Goal: Task Accomplishment & Management: Manage account settings

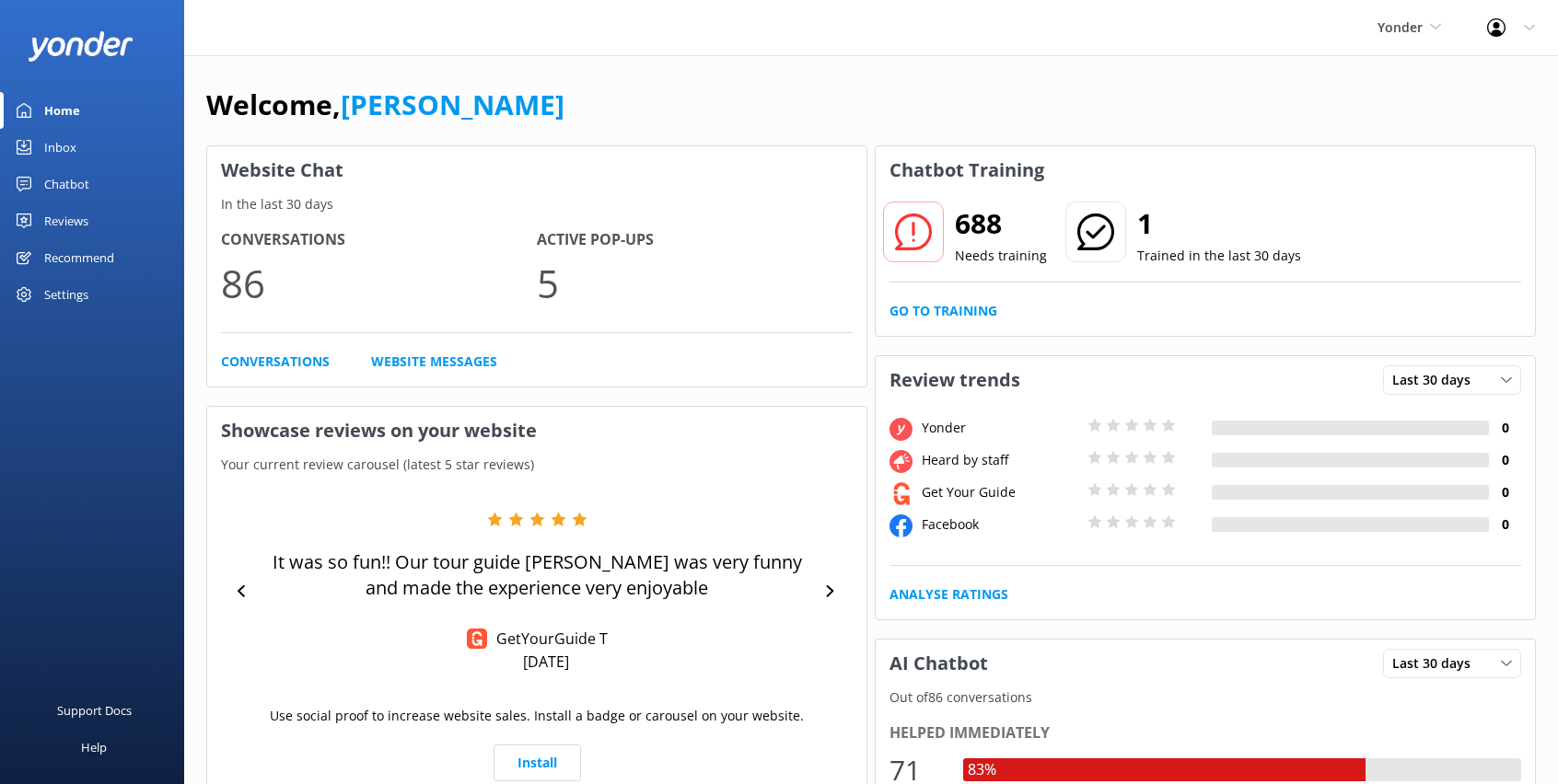
click at [78, 151] on link "Inbox" at bounding box center [92, 146] width 184 height 37
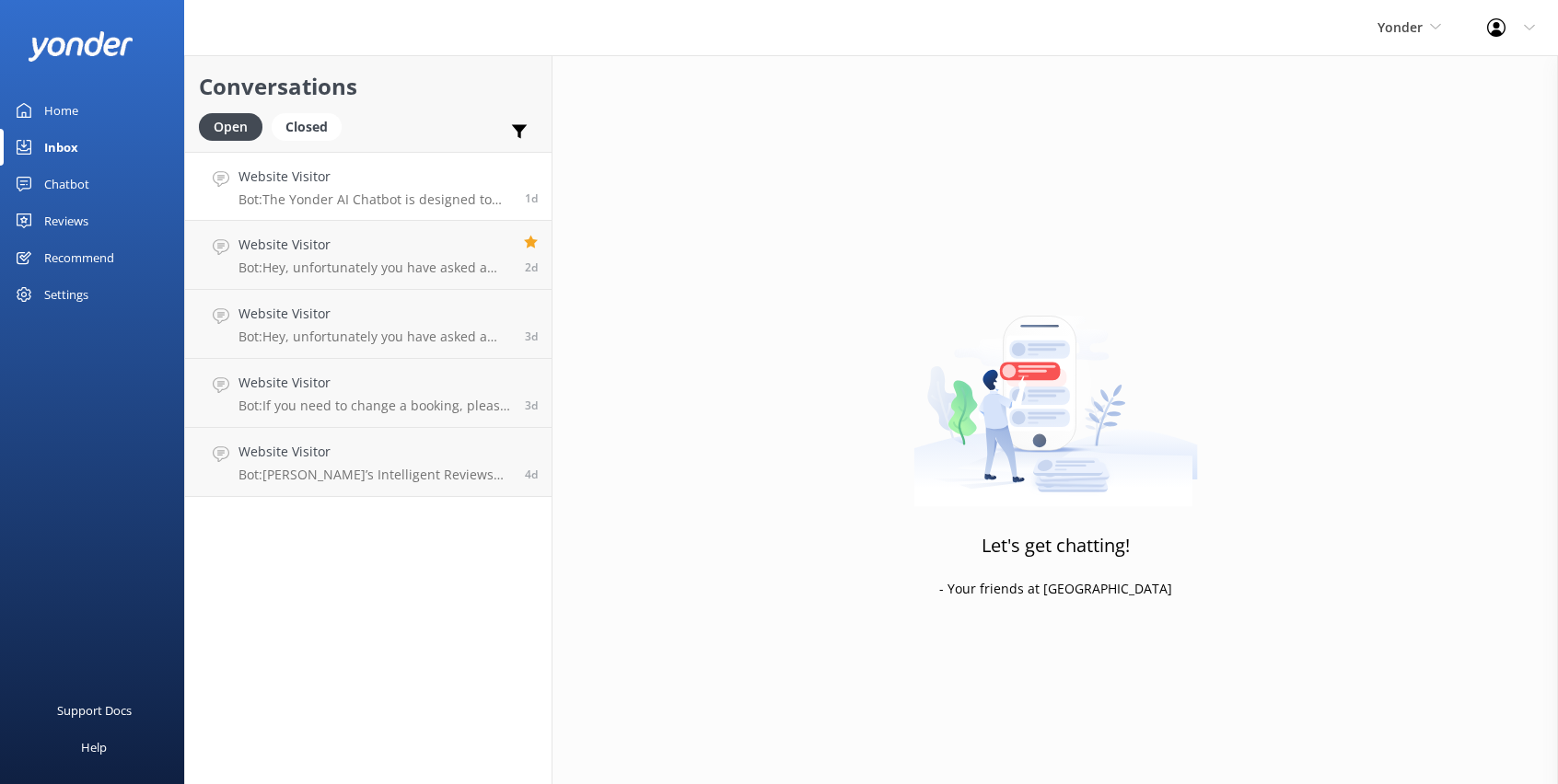
click at [314, 198] on p "Bot: The Yonder AI Chatbot is designed to handle over 70% of common enquiries i…" at bounding box center [374, 200] width 272 height 17
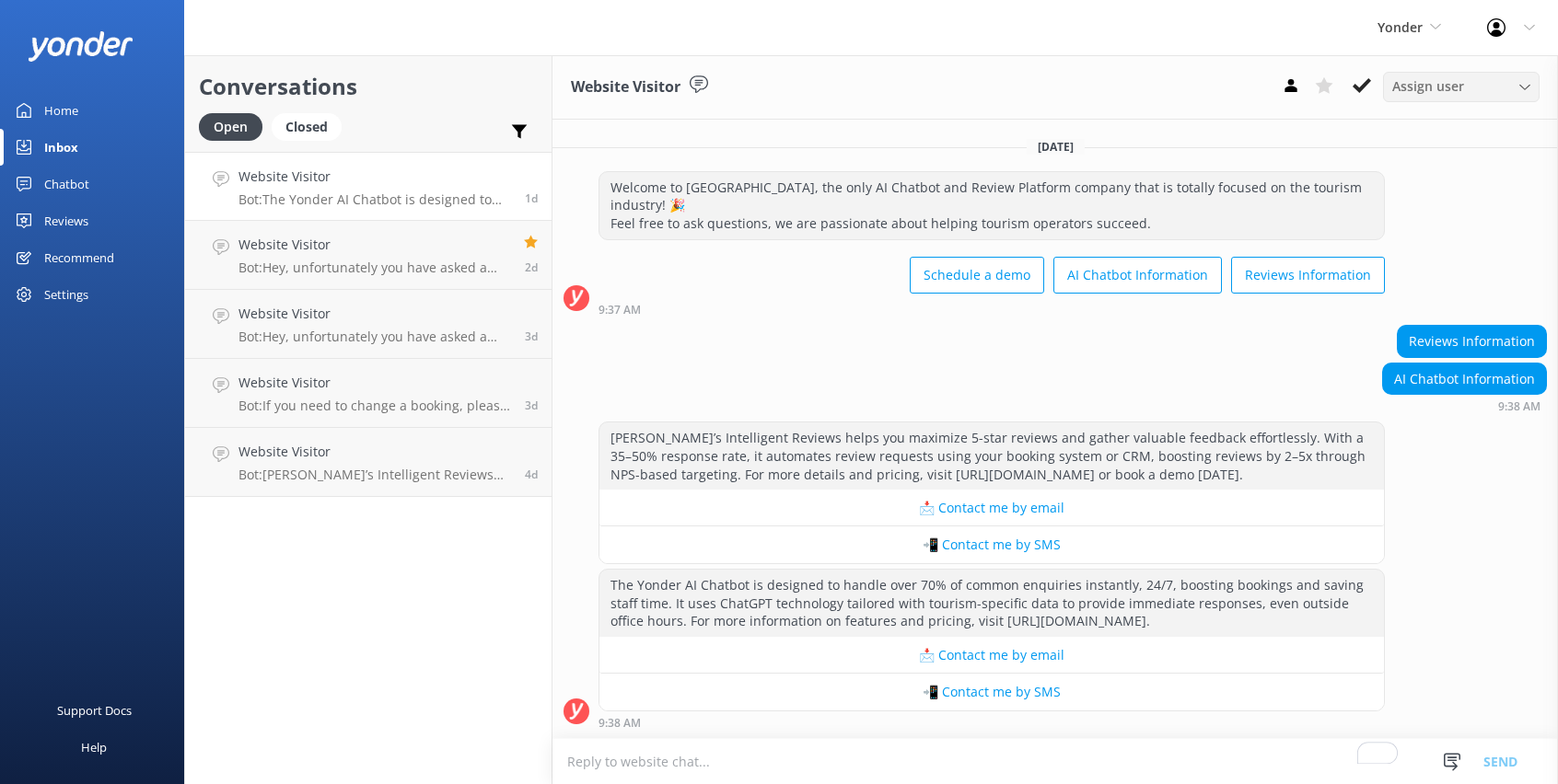
click at [1461, 87] on span "Assign user" at bounding box center [1428, 86] width 72 height 21
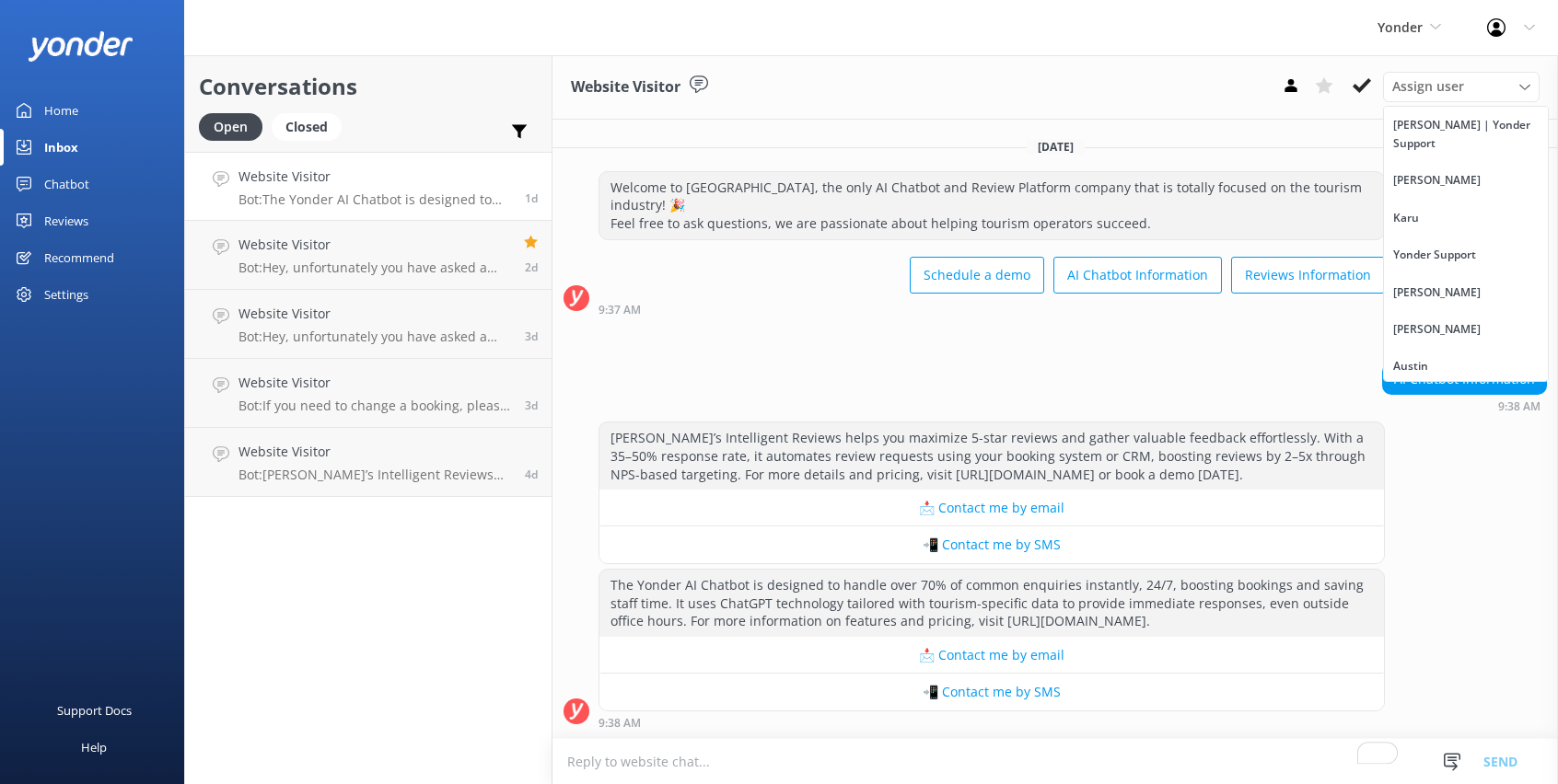
click at [1194, 122] on div "Website Visitor Assign user [PERSON_NAME] | Yonder Support [PERSON_NAME] Suppor…" at bounding box center [1055, 419] width 1006 height 729
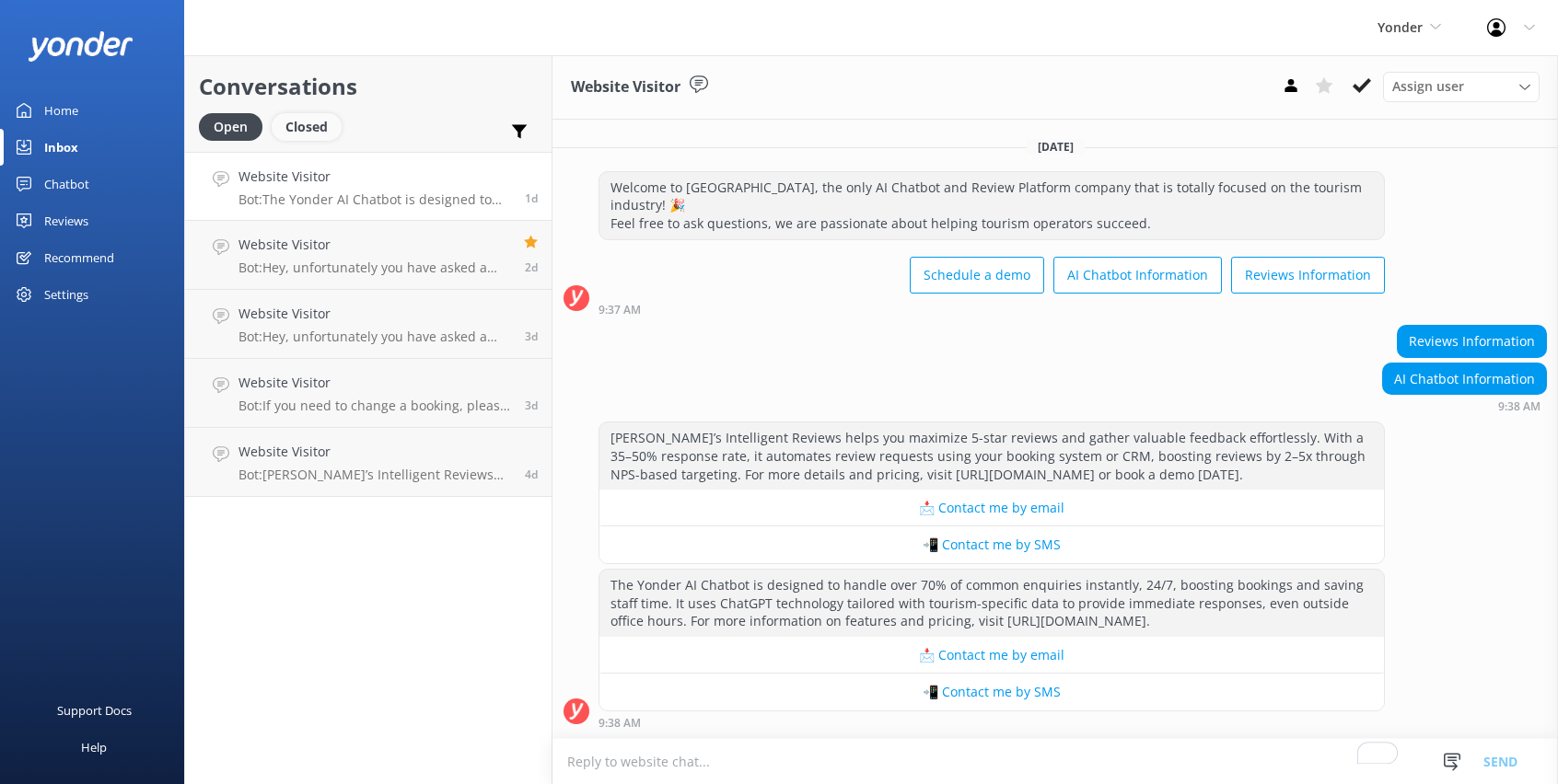
click at [312, 136] on div "Closed" at bounding box center [307, 127] width 70 height 27
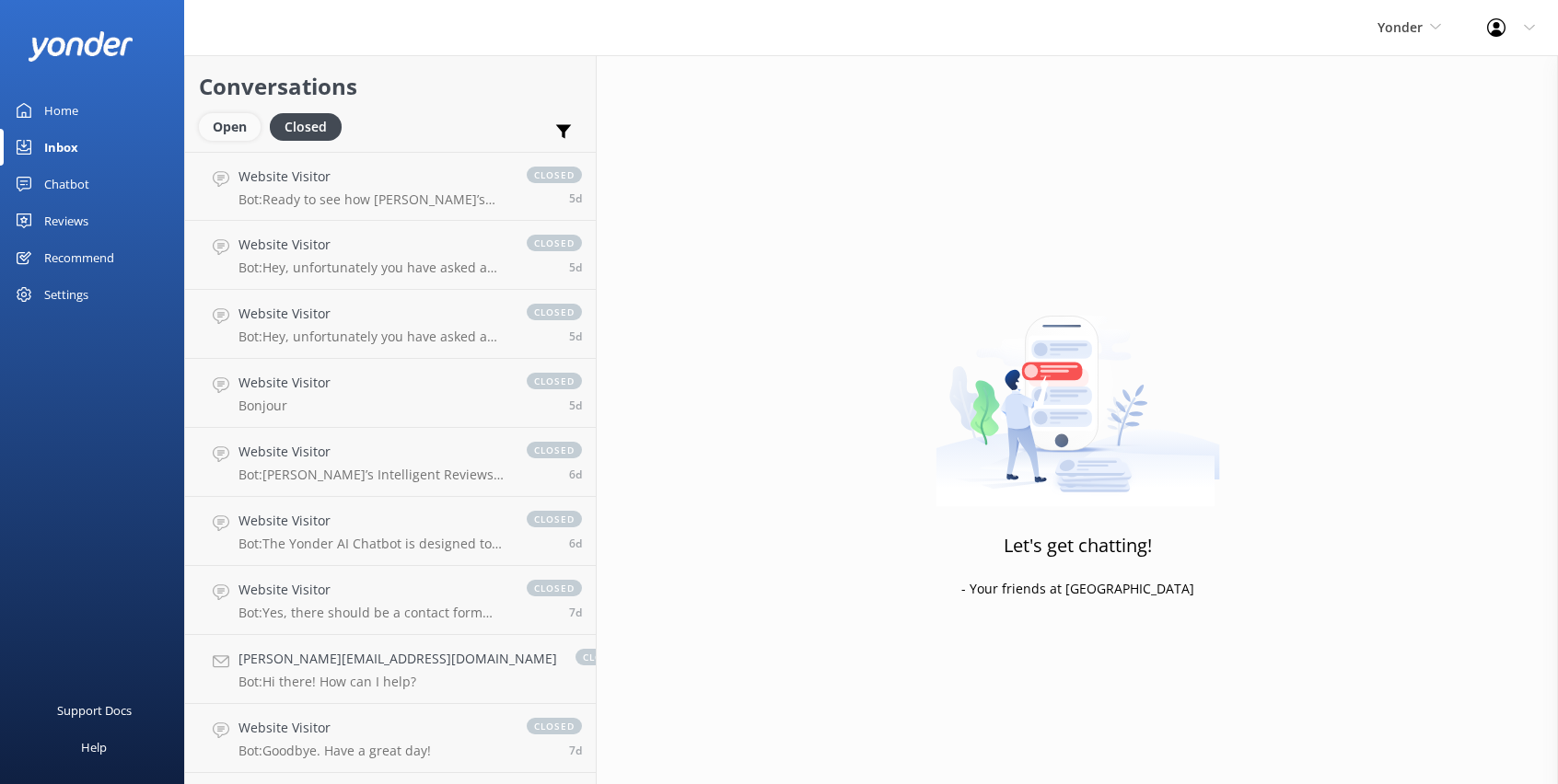
click at [226, 131] on div "Open" at bounding box center [230, 127] width 62 height 27
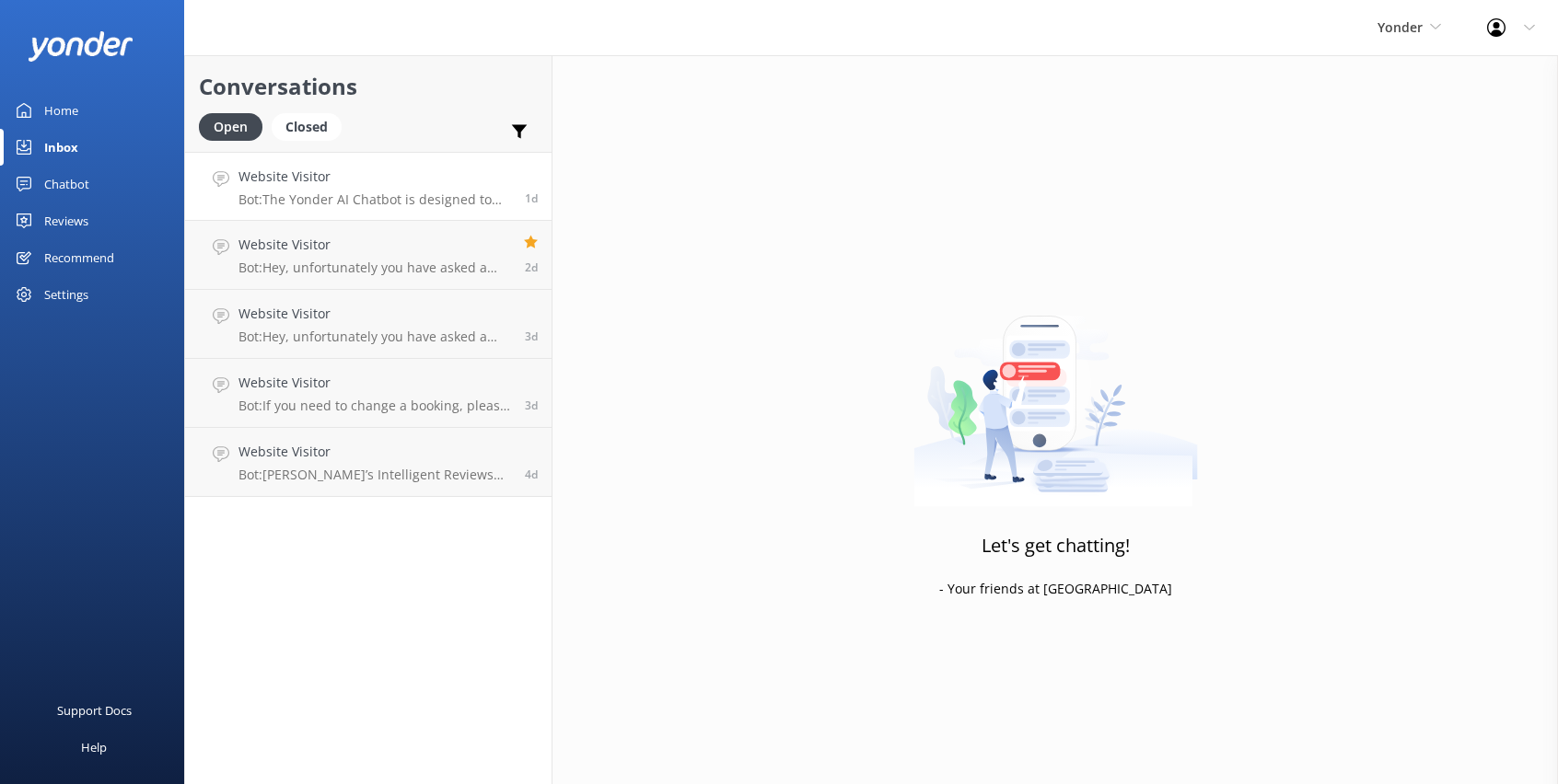
click at [365, 184] on h4 "Website Visitor" at bounding box center [374, 177] width 272 height 21
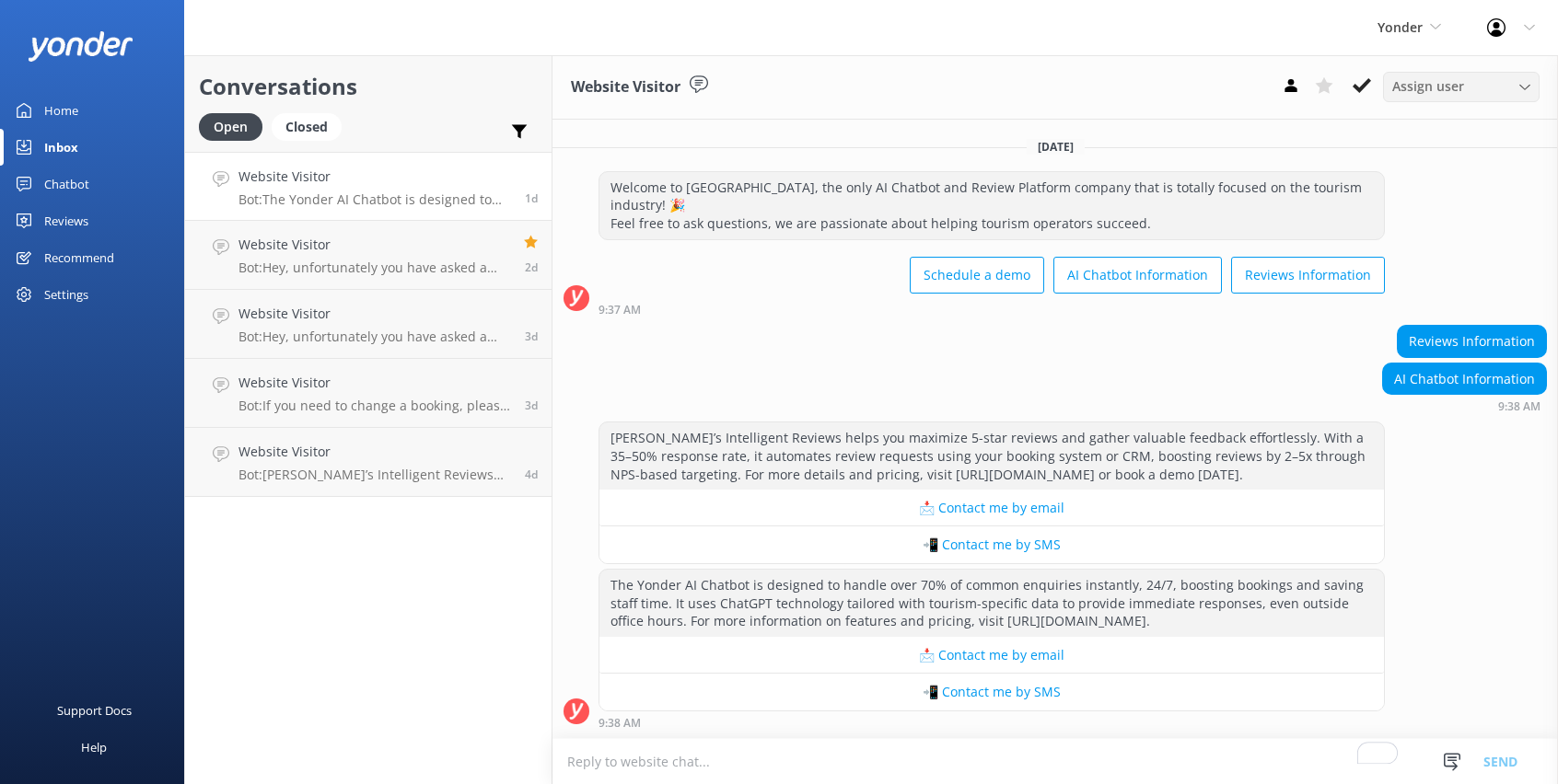
click at [1436, 95] on span "Assign user" at bounding box center [1428, 86] width 72 height 21
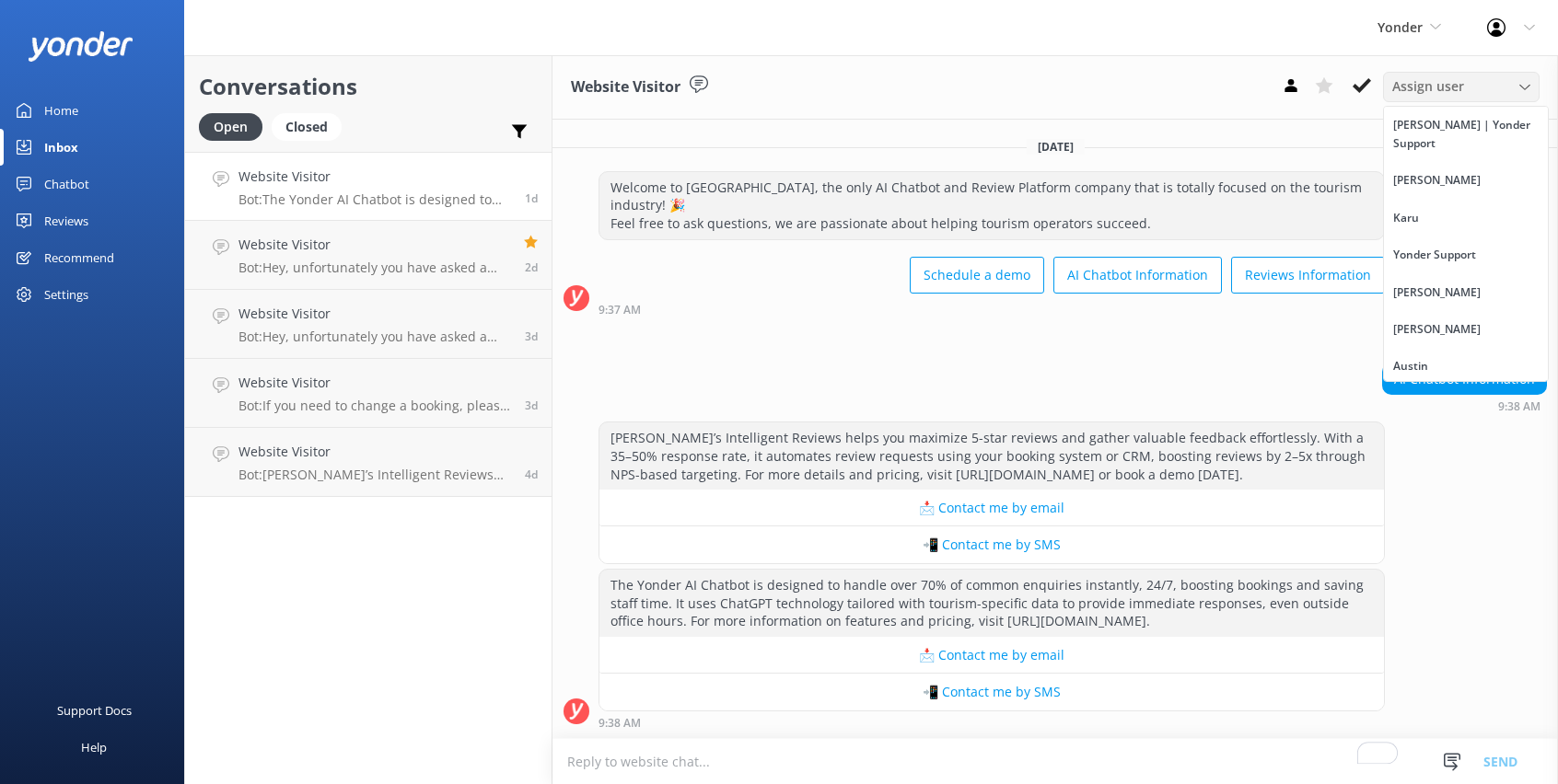
click at [1436, 95] on span "Assign user" at bounding box center [1428, 86] width 72 height 21
